Goal: Task Accomplishment & Management: Manage account settings

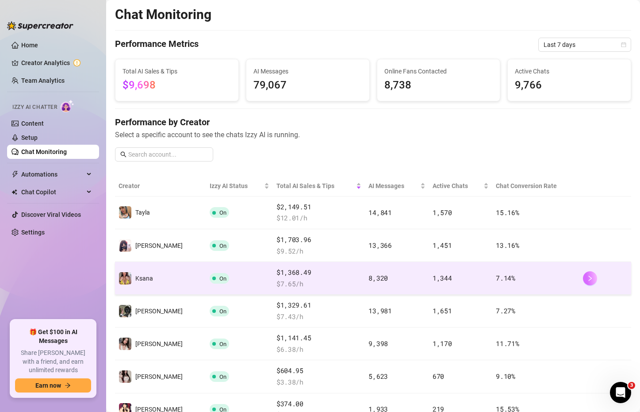
click at [589, 278] on icon "right" at bounding box center [590, 278] width 3 height 5
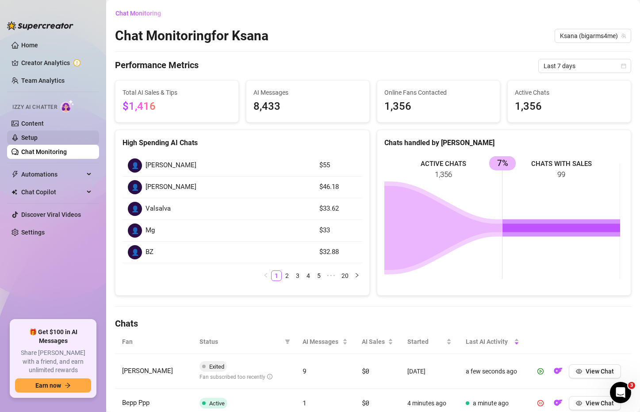
click at [38, 134] on link "Setup" at bounding box center [29, 137] width 16 height 7
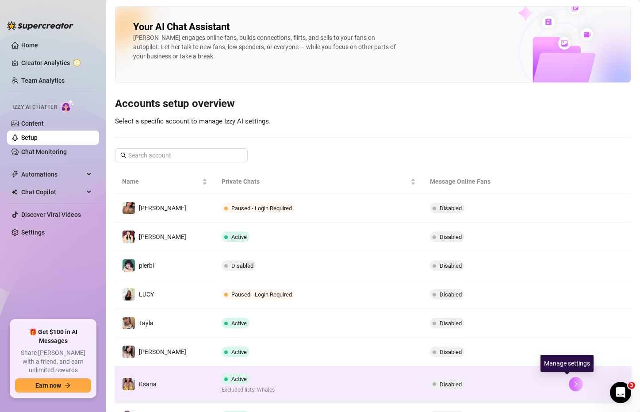
click at [573, 383] on button "button" at bounding box center [576, 384] width 14 height 14
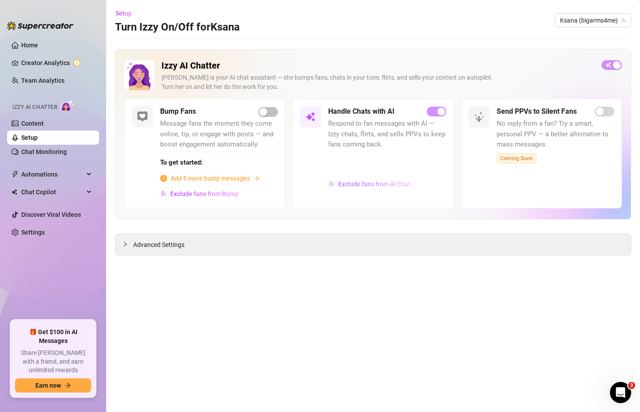
click at [383, 186] on span "Exclude fans from AI Chat" at bounding box center [375, 184] width 72 height 7
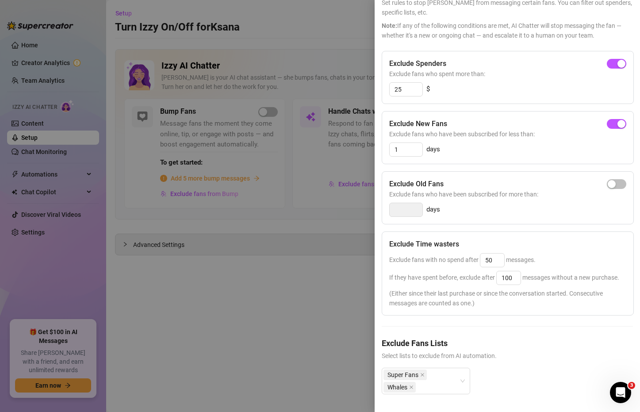
scroll to position [73, 0]
click at [463, 370] on div "Super Fans Whales" at bounding box center [426, 381] width 89 height 27
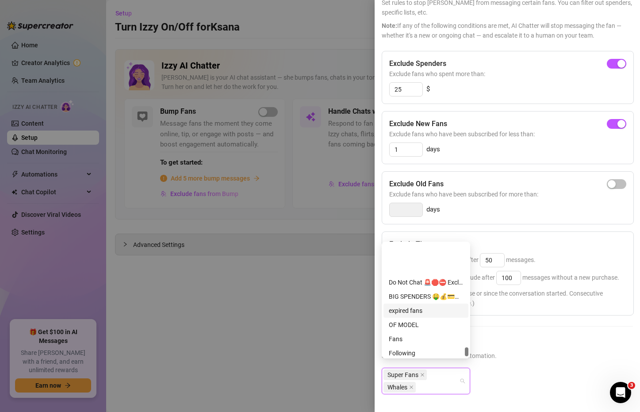
scroll to position [3866, 0]
